Goal: Task Accomplishment & Management: Manage account settings

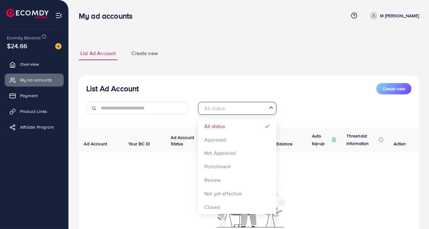
click at [247, 108] on input "Search for option" at bounding box center [234, 108] width 66 height 10
click at [227, 139] on div "List Ad Account Create new All status Loading... All status Approved Not Approv…" at bounding box center [249, 166] width 341 height 183
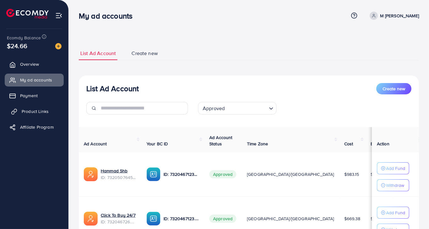
click at [41, 110] on span "Product Links" at bounding box center [35, 111] width 27 height 6
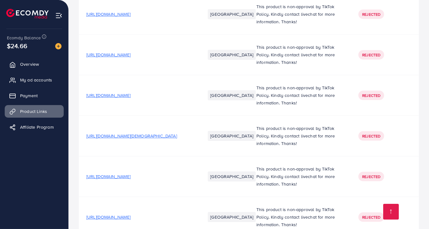
scroll to position [2649, 0]
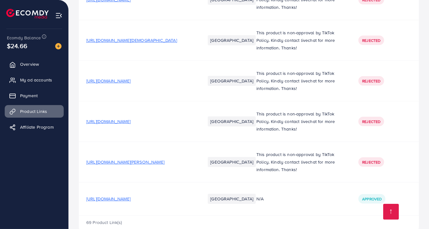
click at [149, 159] on span "[URL][DOMAIN_NAME][PERSON_NAME]" at bounding box center [125, 162] width 78 height 6
click at [131, 118] on span "[URL][DOMAIN_NAME]" at bounding box center [108, 121] width 44 height 6
click at [131, 78] on span "[URL][DOMAIN_NAME]" at bounding box center [108, 81] width 44 height 6
